Goal: Information Seeking & Learning: Learn about a topic

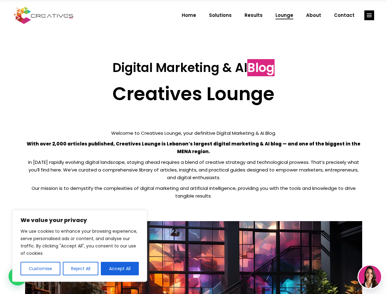
click at [193, 147] on p "With over 2,000 articles published, Creatives Lounge is Lebanon’s largest digit…" at bounding box center [193, 147] width 337 height 15
click at [40, 269] on button "Customise" at bounding box center [41, 268] width 40 height 13
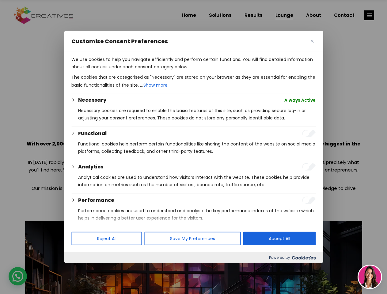
click at [80, 269] on div at bounding box center [193, 147] width 387 height 294
click at [120, 71] on p "We use cookies to help you navigate efficiently and perform certain functions. …" at bounding box center [193, 63] width 244 height 15
click at [369, 15] on div at bounding box center [193, 147] width 387 height 294
click at [370, 277] on img at bounding box center [370, 277] width 23 height 23
